Goal: Task Accomplishment & Management: Complete application form

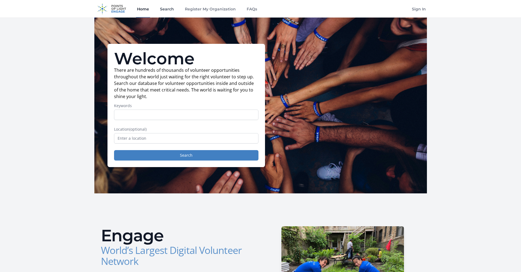
click at [162, 7] on link "Search" at bounding box center [167, 9] width 16 height 18
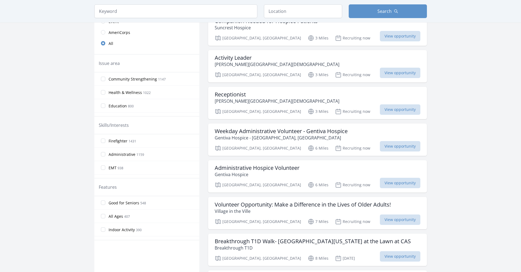
scroll to position [157, 0]
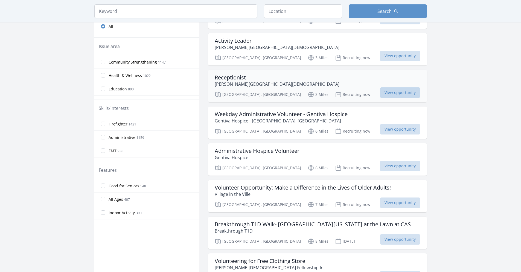
click at [413, 93] on span "View opportunity" at bounding box center [400, 92] width 41 height 10
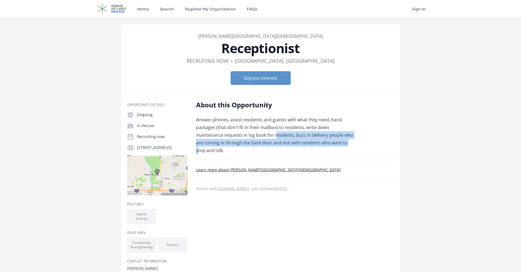
drag, startPoint x: 247, startPoint y: 137, endPoint x: 319, endPoint y: 141, distance: 72.7
click at [319, 141] on p "Answer phones, assist residents and guests with what they need, hand packages (…" at bounding box center [276, 135] width 160 height 38
click at [272, 133] on p "Answer phones, assist residents and guests with what they need, hand packages (…" at bounding box center [276, 135] width 160 height 38
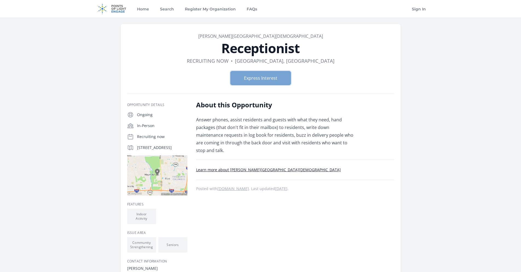
click at [267, 80] on button "Express Interest" at bounding box center [261, 78] width 60 height 14
click at [108, 7] on img at bounding box center [111, 9] width 35 height 18
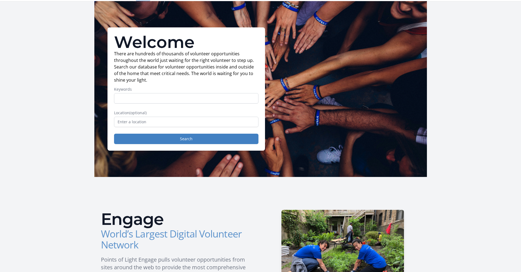
scroll to position [27, 0]
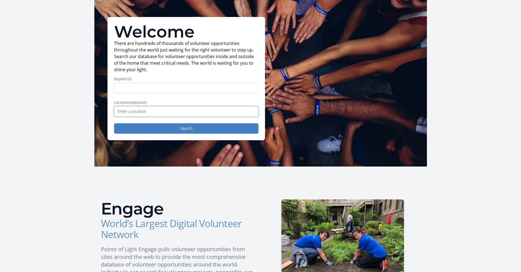
click at [160, 111] on input "text" at bounding box center [186, 111] width 145 height 10
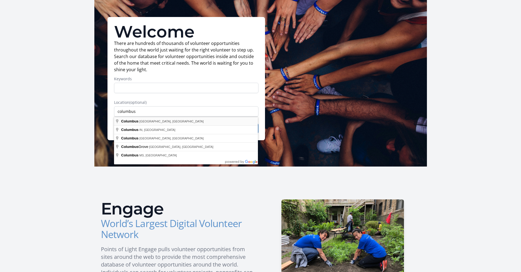
type input "Columbus, OH, USA"
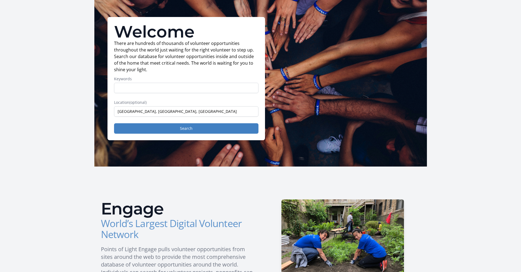
click at [188, 134] on div "Welcome There are hundreds of thousands of volunteer opportunities throughout t…" at bounding box center [187, 78] width 158 height 123
click at [188, 130] on button "Search" at bounding box center [186, 128] width 145 height 10
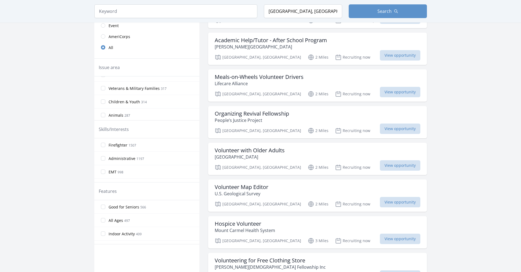
scroll to position [91, 0]
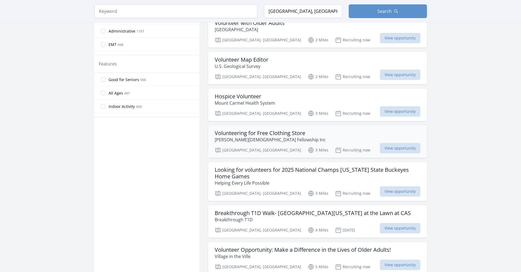
scroll to position [286, 0]
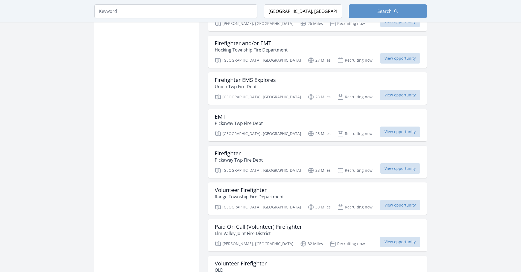
scroll to position [2241, 0]
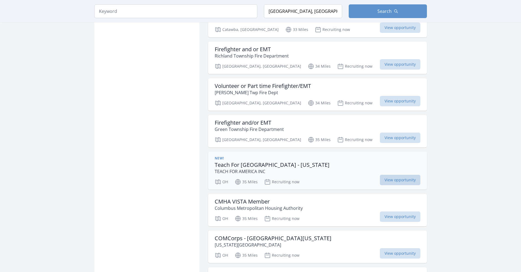
click at [411, 175] on span "View opportunity" at bounding box center [400, 180] width 41 height 10
click at [248, 162] on h3 "Teach For America - Ohio" at bounding box center [272, 165] width 115 height 7
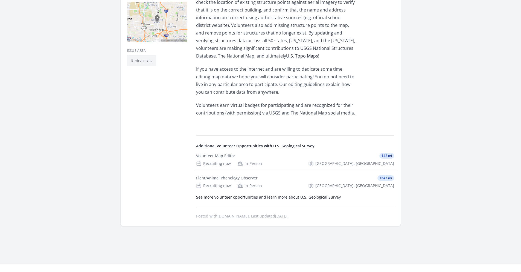
scroll to position [56, 0]
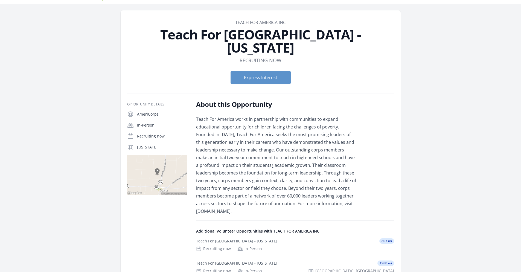
scroll to position [14, 0]
drag, startPoint x: 253, startPoint y: 200, endPoint x: 197, endPoint y: 196, distance: 56.5
click at [197, 196] on p "Teach For America works in partnership with communities to expand educational o…" at bounding box center [276, 165] width 160 height 100
copy p "www.teachforamerica.org."
